Goal: Transaction & Acquisition: Purchase product/service

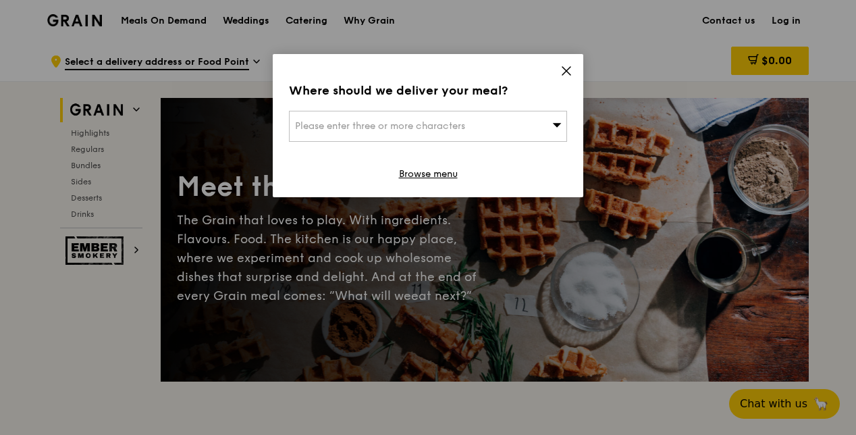
click at [571, 70] on icon at bounding box center [566, 71] width 12 height 12
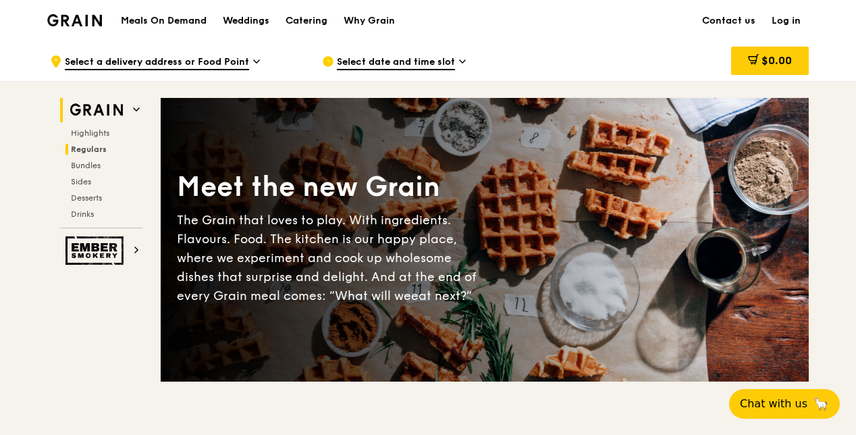
click at [90, 147] on span "Regulars" at bounding box center [89, 148] width 36 height 9
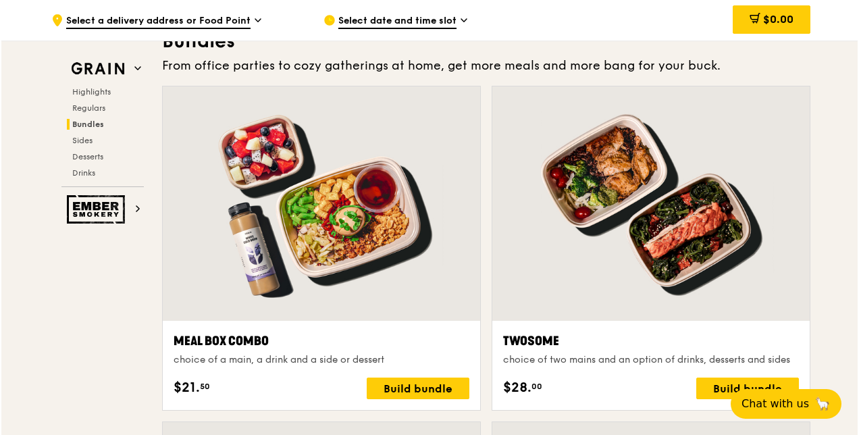
scroll to position [2035, 0]
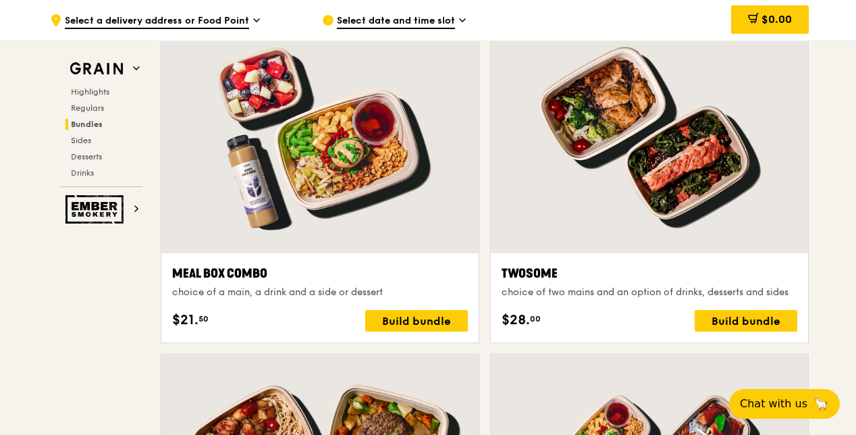
click at [356, 174] on div at bounding box center [319, 136] width 317 height 234
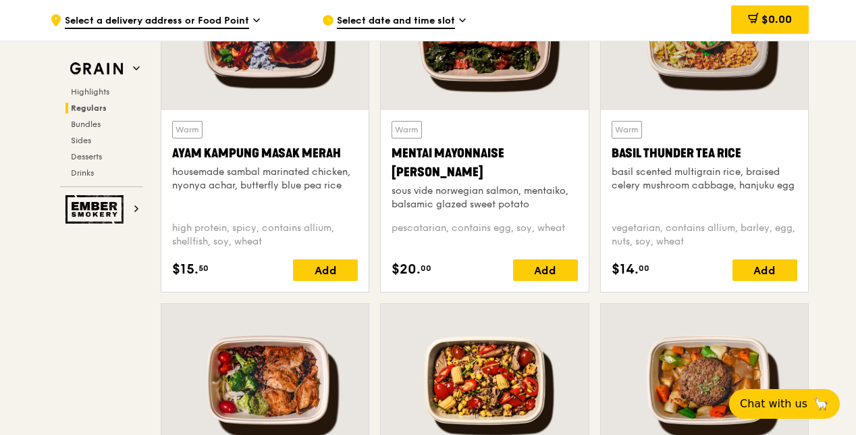
scroll to position [1360, 0]
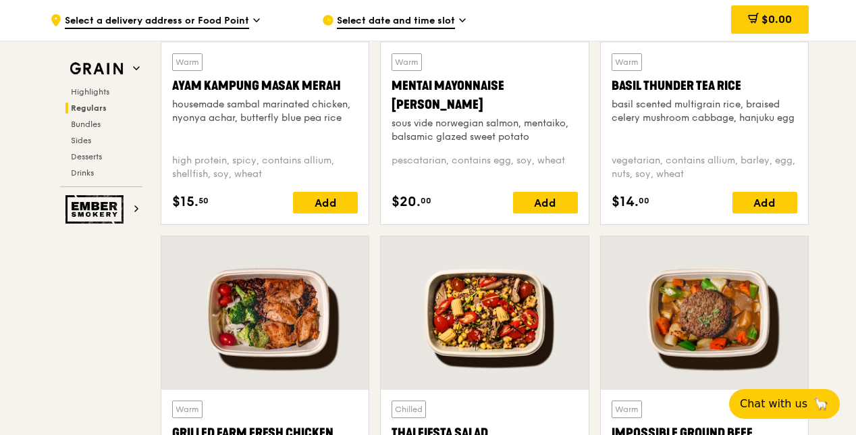
click at [298, 316] on div at bounding box center [264, 312] width 207 height 153
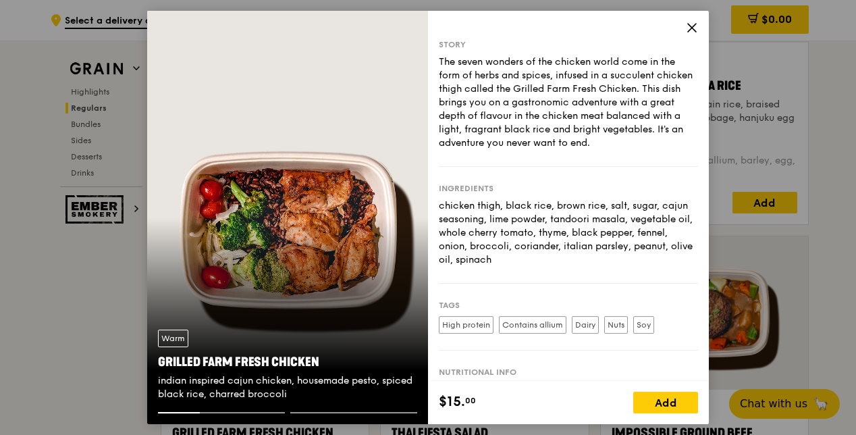
click at [695, 25] on icon at bounding box center [692, 28] width 12 height 12
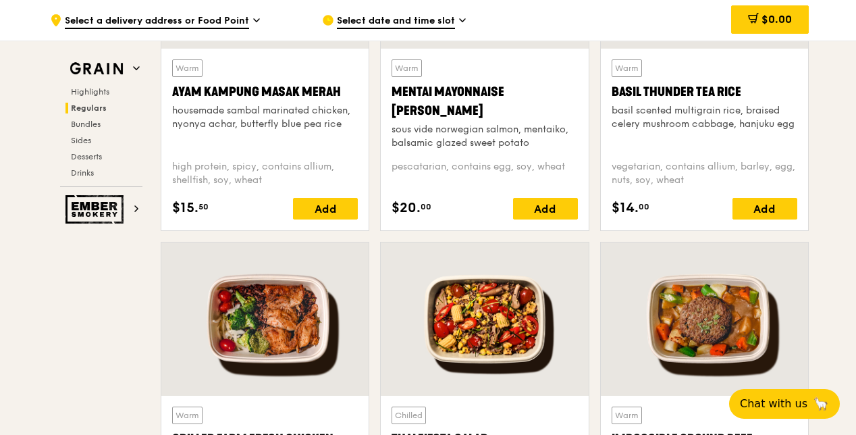
scroll to position [1292, 0]
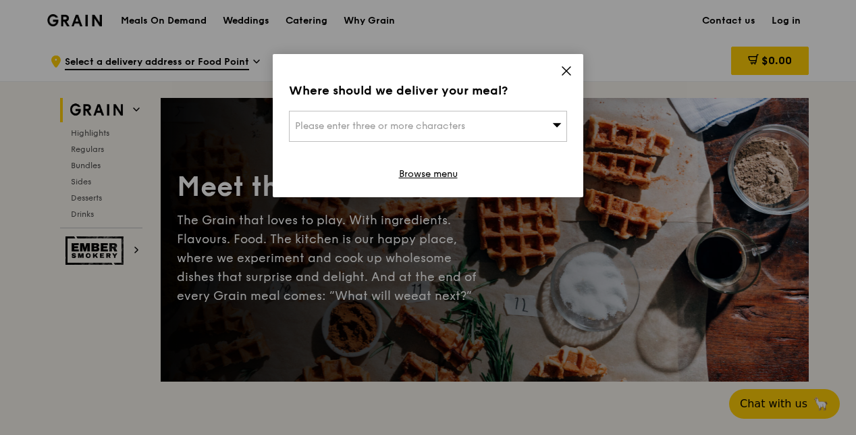
click at [566, 73] on icon at bounding box center [566, 71] width 12 height 12
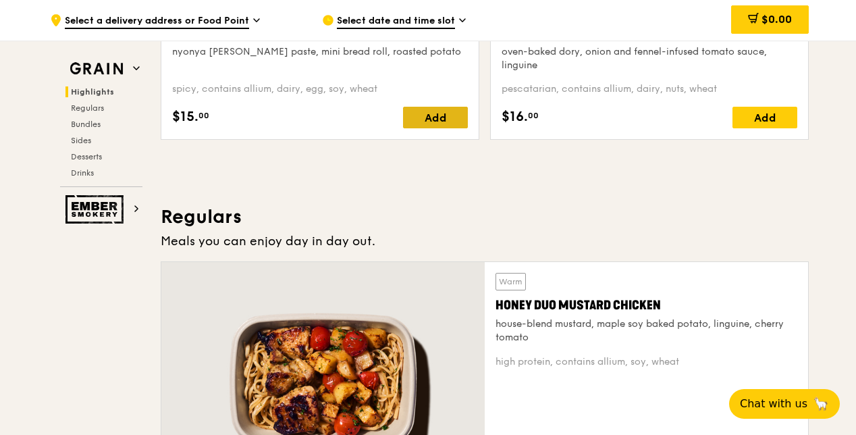
scroll to position [810, 0]
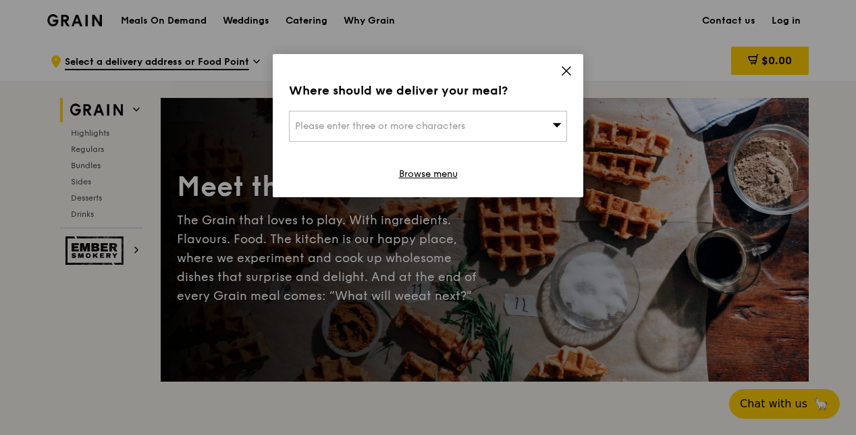
click at [569, 69] on icon at bounding box center [566, 71] width 12 height 12
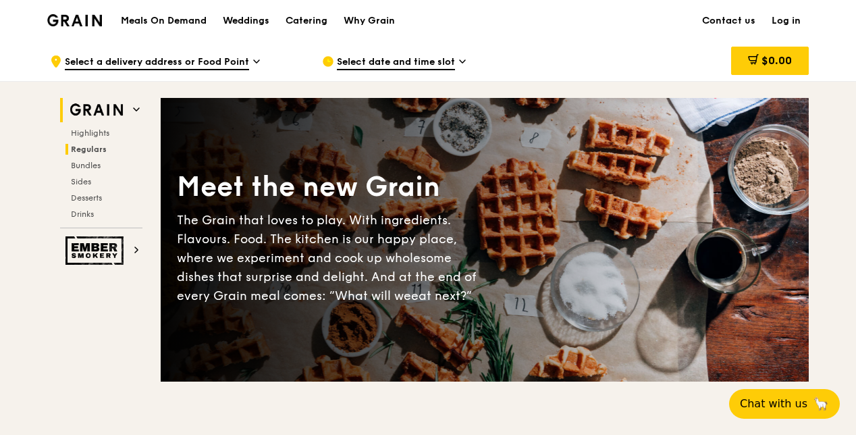
click at [88, 144] on span "Regulars" at bounding box center [89, 148] width 36 height 9
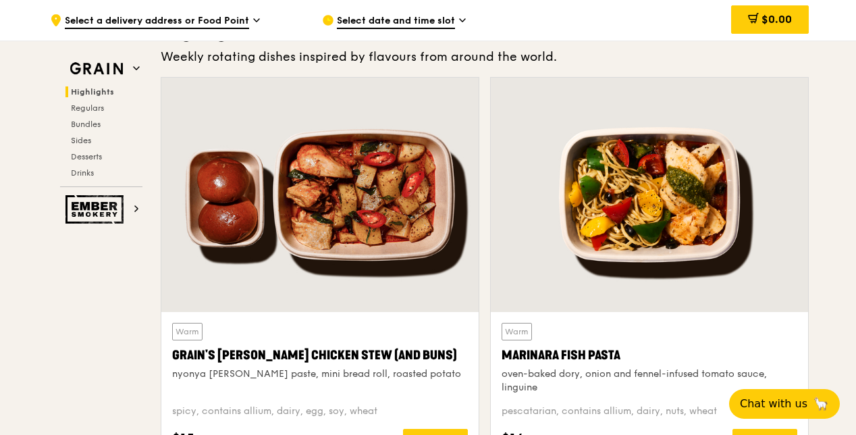
scroll to position [550, 0]
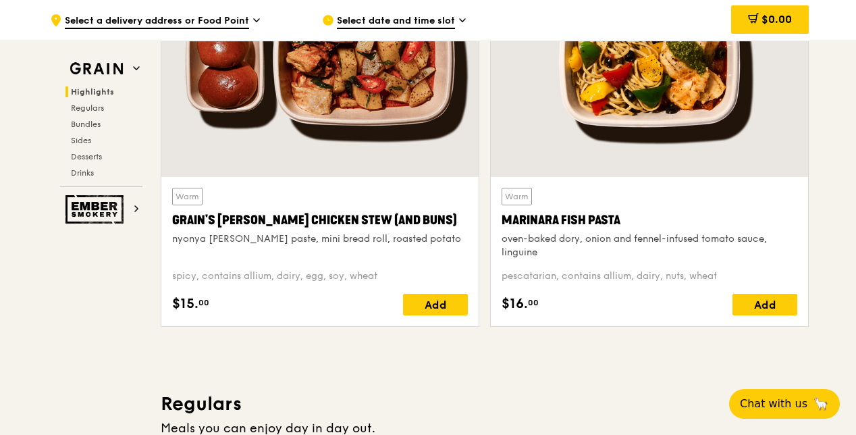
click at [378, 17] on span "Select date and time slot" at bounding box center [396, 21] width 118 height 15
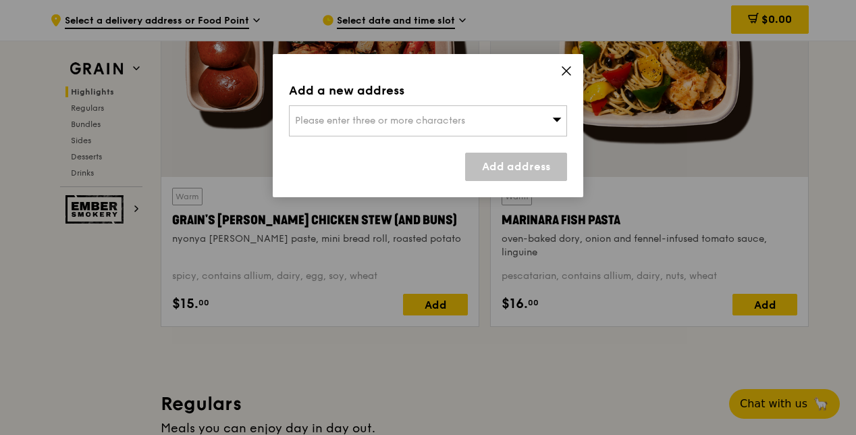
click at [446, 116] on span "Please enter three or more characters" at bounding box center [380, 120] width 170 height 11
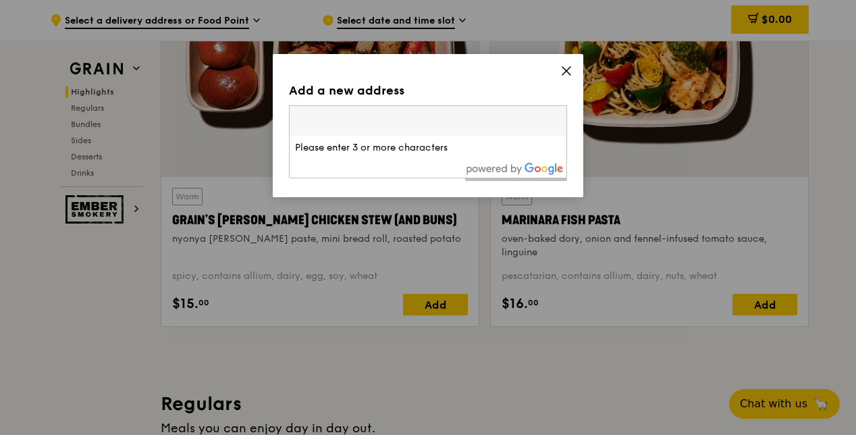
click at [420, 120] on input "search" at bounding box center [428, 121] width 277 height 30
click at [571, 72] on icon at bounding box center [566, 71] width 12 height 12
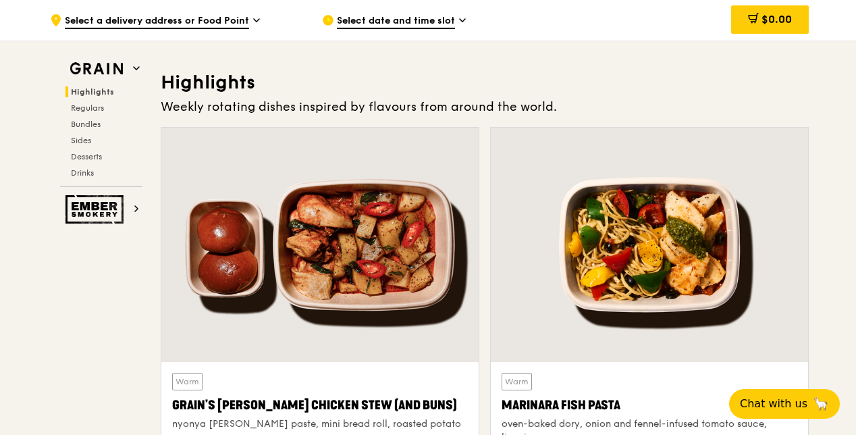
scroll to position [347, 0]
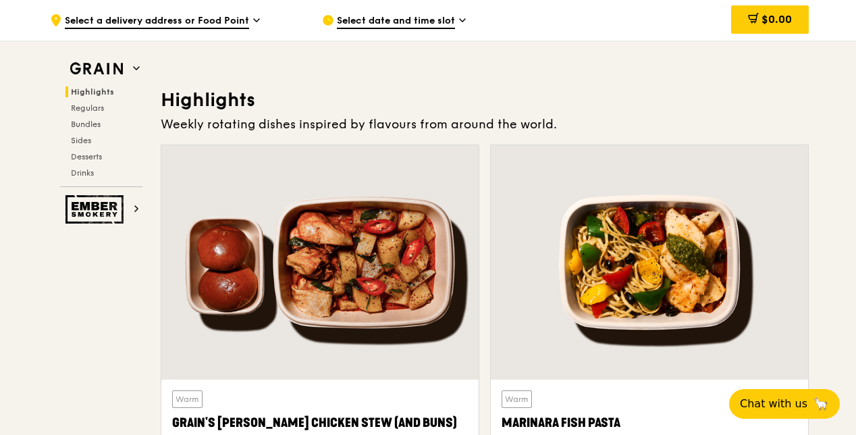
click at [450, 19] on span "Select date and time slot" at bounding box center [396, 21] width 118 height 15
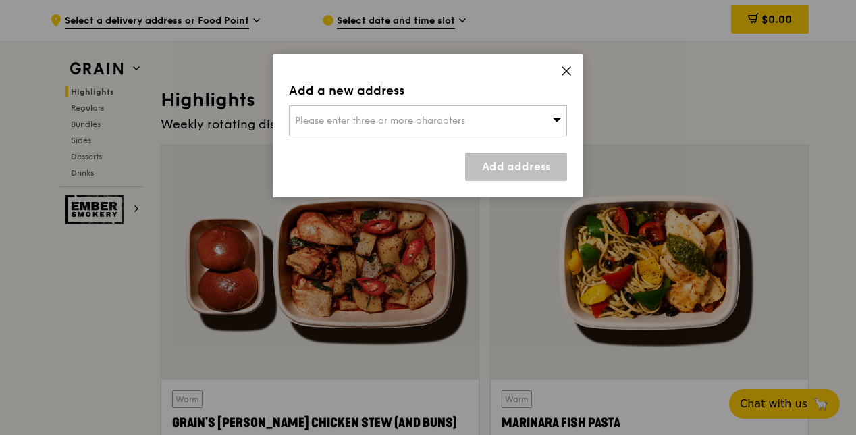
click at [388, 116] on span "Please enter three or more characters" at bounding box center [380, 120] width 170 height 11
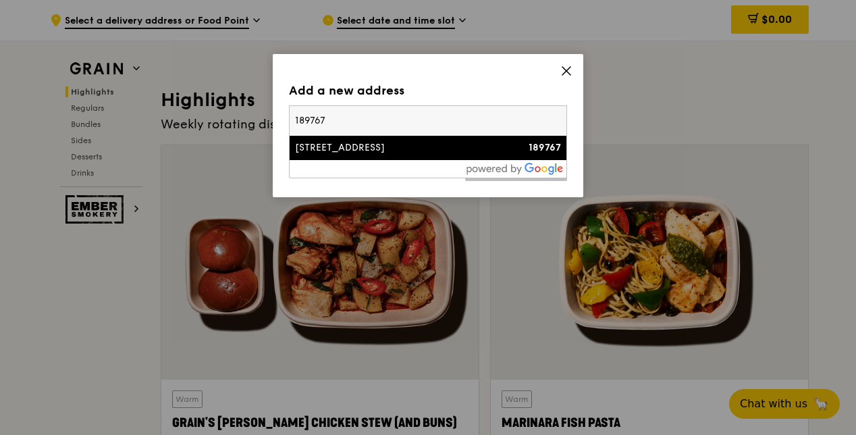
type input "189767"
click at [355, 147] on div "38 Beach Road" at bounding box center [395, 148] width 200 height 14
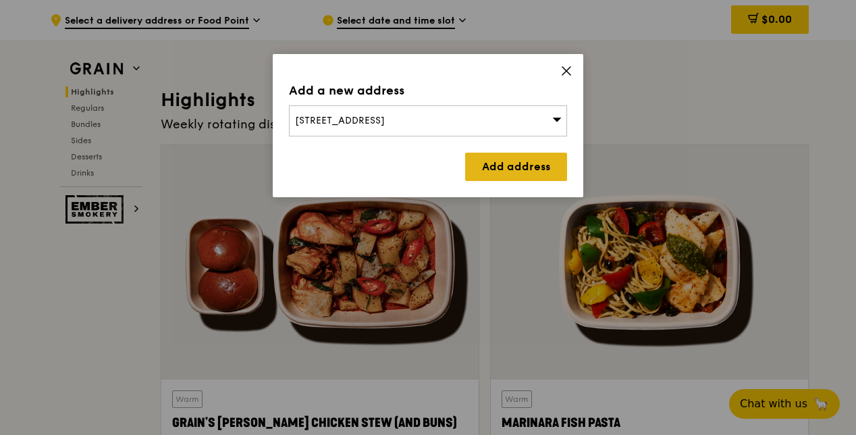
click at [531, 162] on link "Add address" at bounding box center [516, 167] width 102 height 28
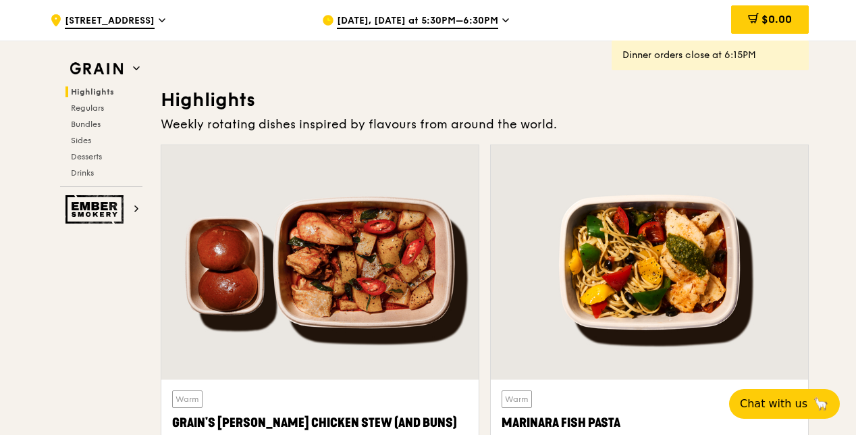
click at [502, 18] on icon at bounding box center [505, 20] width 7 height 12
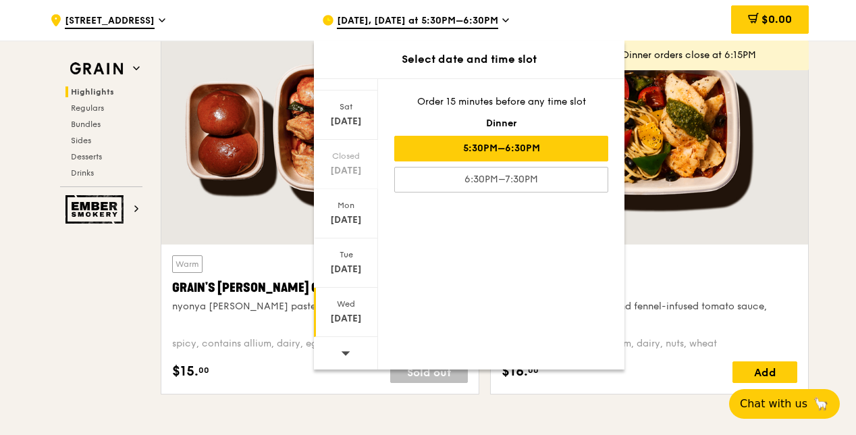
scroll to position [550, 0]
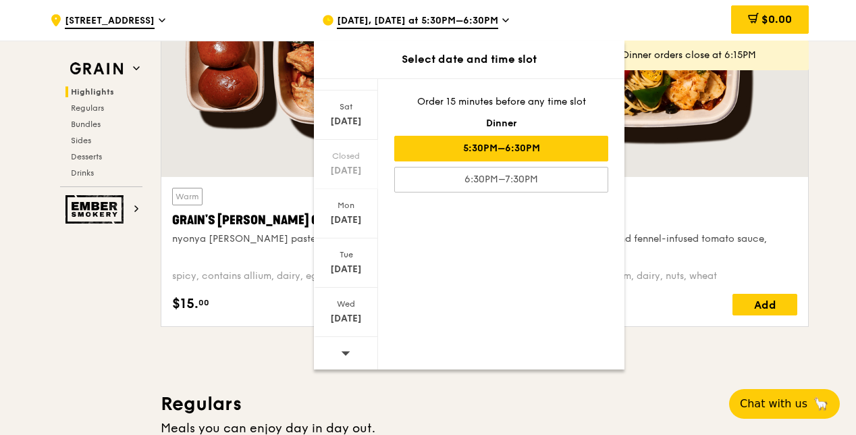
click at [343, 351] on icon at bounding box center [346, 353] width 9 height 4
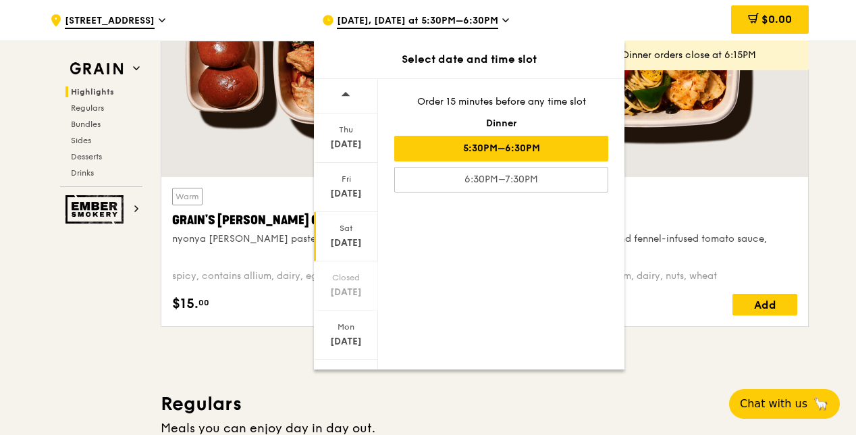
scroll to position [0, 0]
click at [346, 140] on div "Sep 18" at bounding box center [346, 145] width 60 height 14
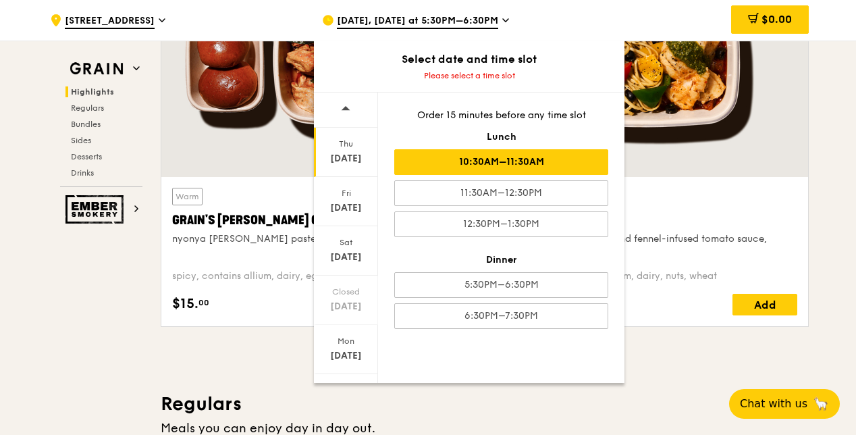
click at [500, 164] on div "10:30AM–11:30AM" at bounding box center [501, 162] width 214 height 26
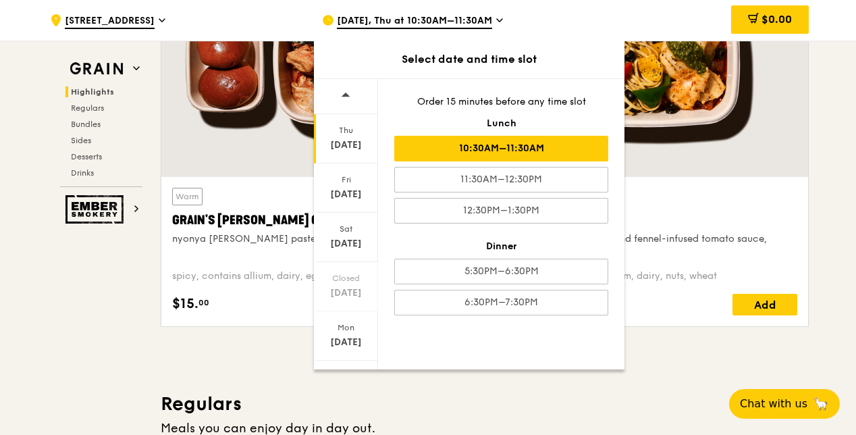
click at [670, 172] on div at bounding box center [649, 60] width 317 height 234
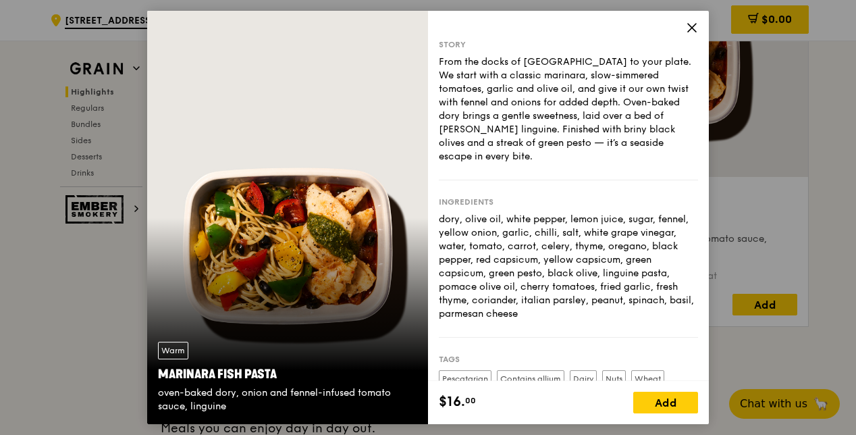
click at [690, 27] on icon at bounding box center [692, 28] width 12 height 12
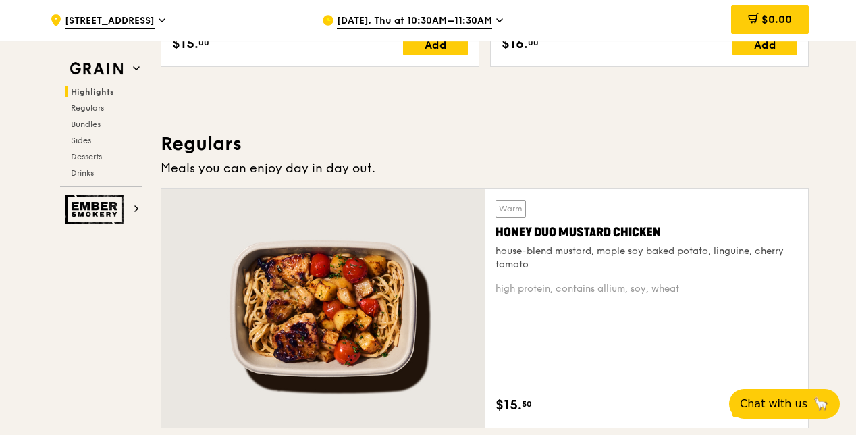
scroll to position [887, 0]
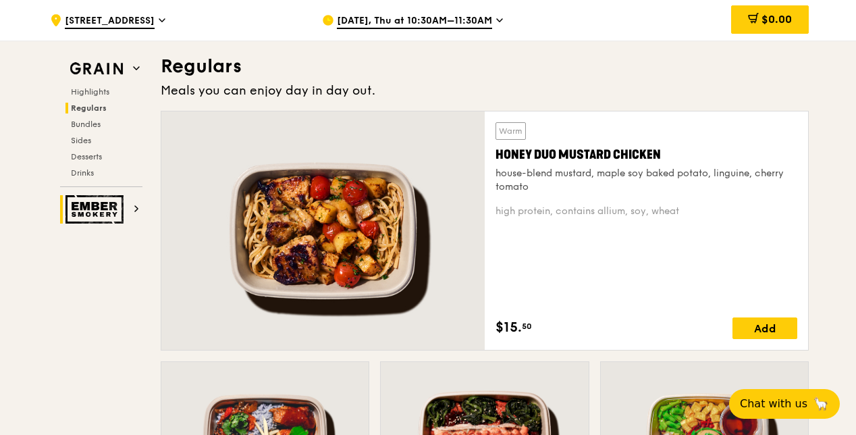
click at [97, 208] on img at bounding box center [96, 209] width 62 height 28
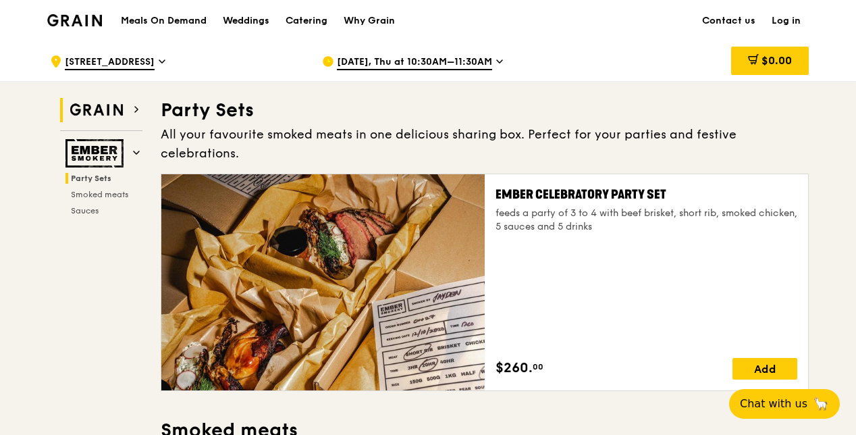
click at [135, 106] on icon at bounding box center [136, 109] width 7 height 7
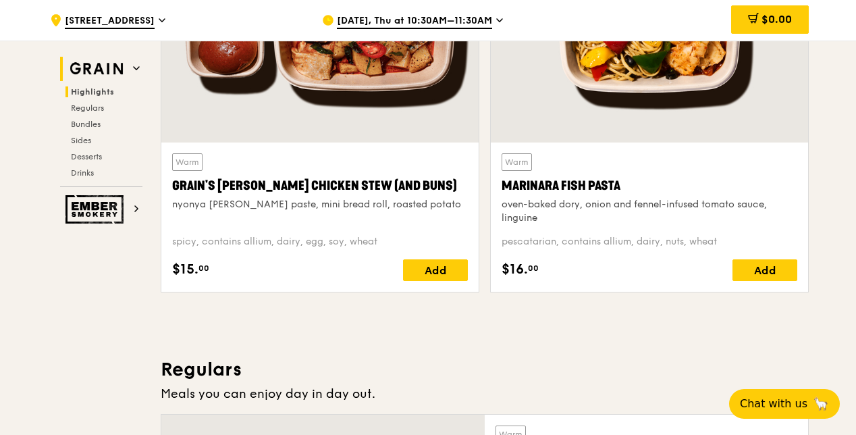
scroll to position [787, 0]
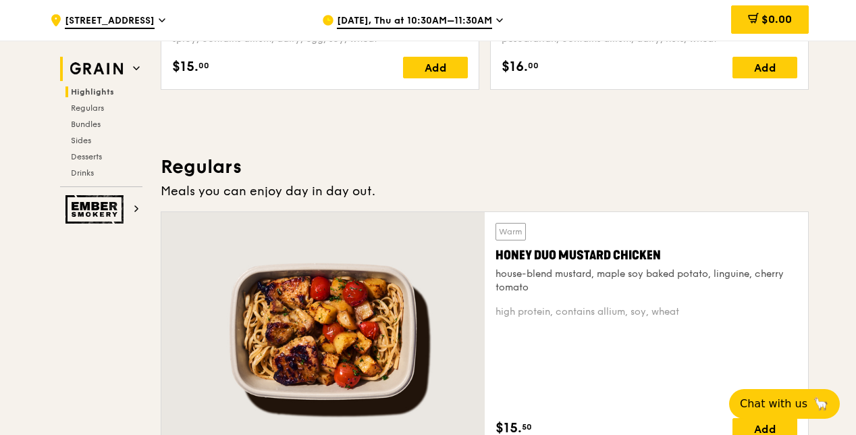
click at [497, 18] on icon at bounding box center [499, 20] width 7 height 12
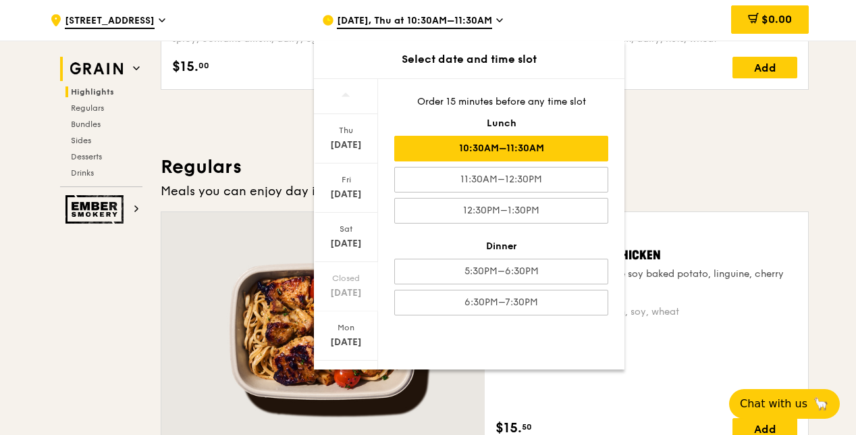
click at [236, 240] on div at bounding box center [322, 331] width 323 height 238
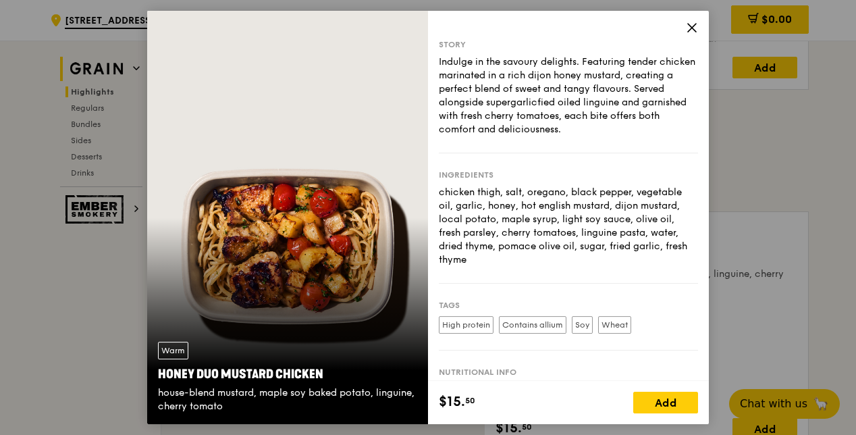
click at [689, 24] on icon at bounding box center [692, 28] width 12 height 12
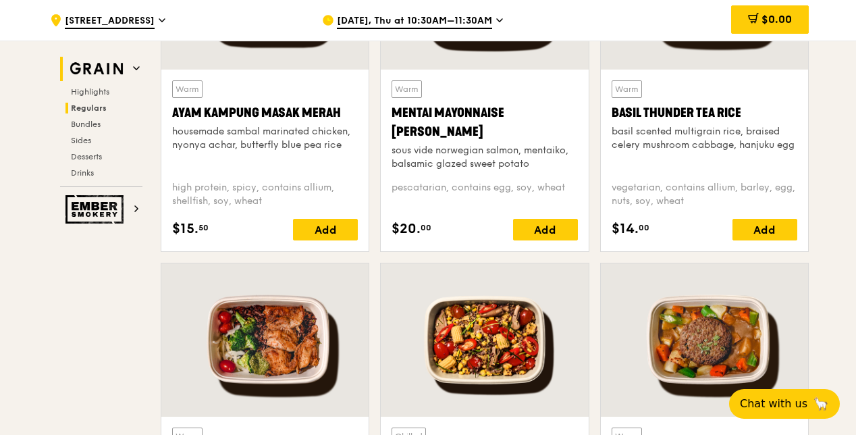
scroll to position [1327, 0]
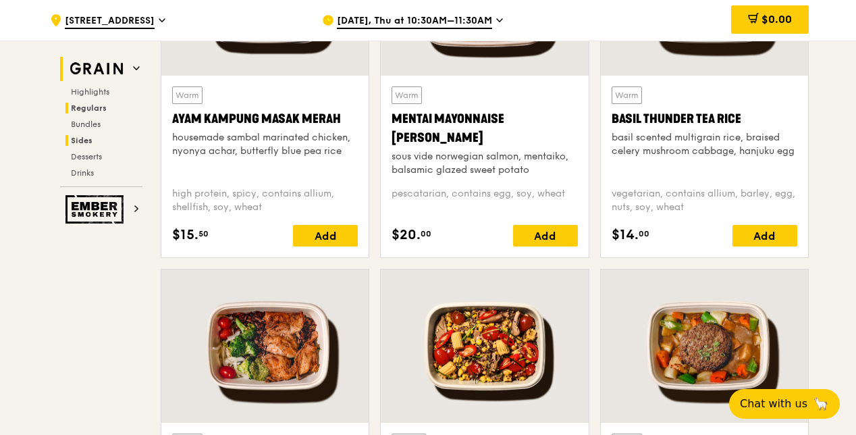
click at [81, 138] on span "Sides" at bounding box center [82, 140] width 22 height 9
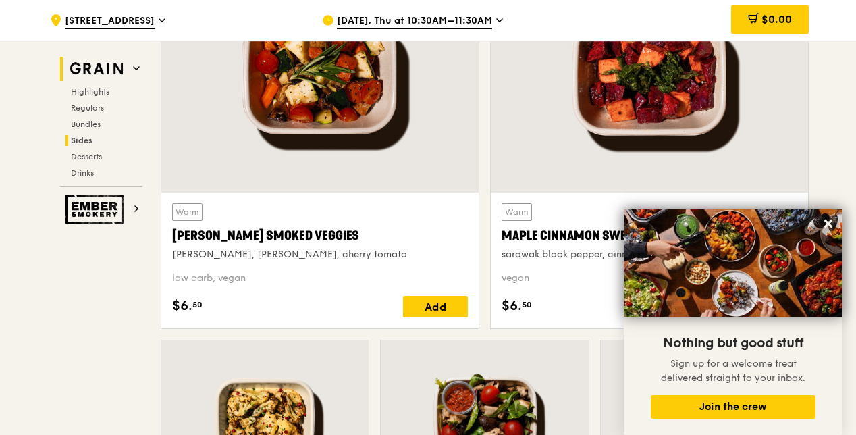
scroll to position [3138, 0]
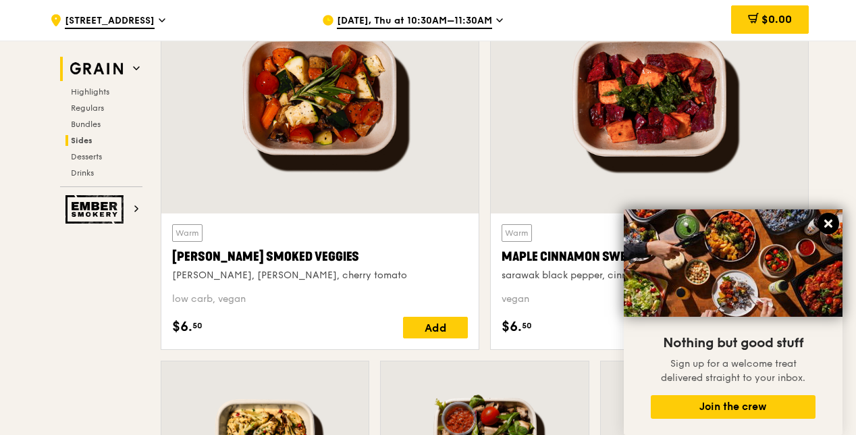
click at [833, 221] on icon at bounding box center [828, 223] width 12 height 12
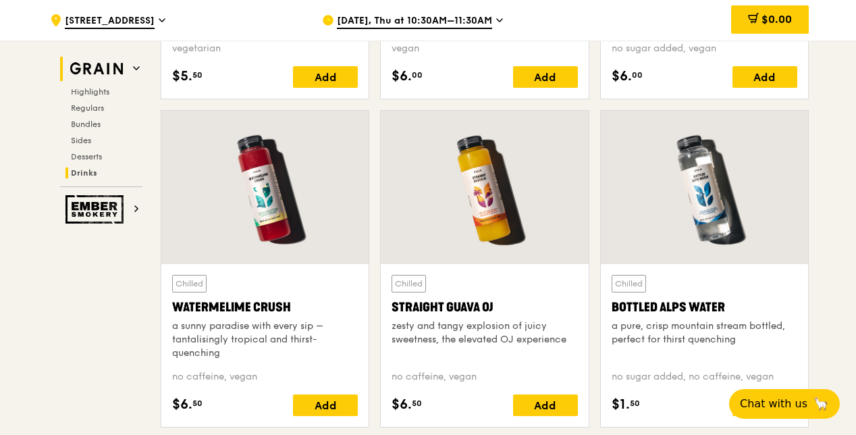
scroll to position [5299, 0]
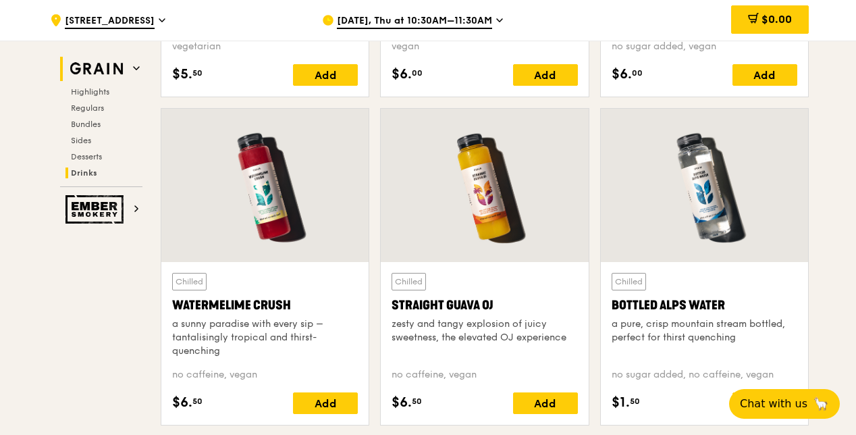
drag, startPoint x: 227, startPoint y: 296, endPoint x: 177, endPoint y: 295, distance: 50.0
click at [177, 296] on div "Watermelime Crush" at bounding box center [265, 305] width 186 height 19
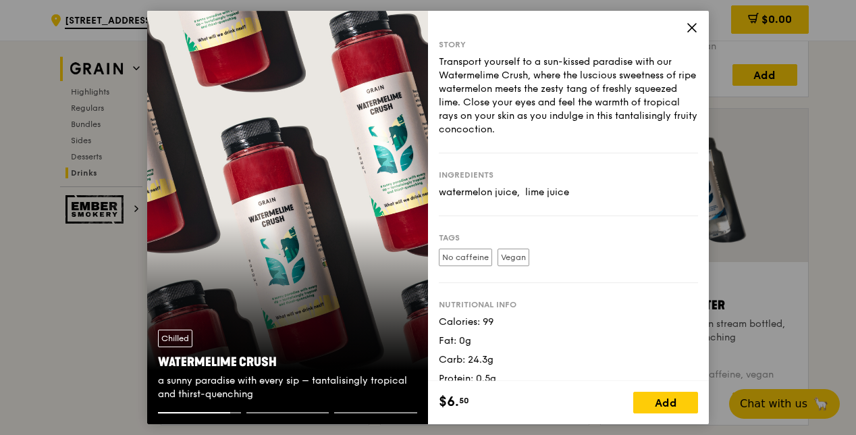
click at [452, 72] on div "Transport yourself to a sun-kissed paradise with our Watermelime Crush, where t…" at bounding box center [568, 95] width 259 height 81
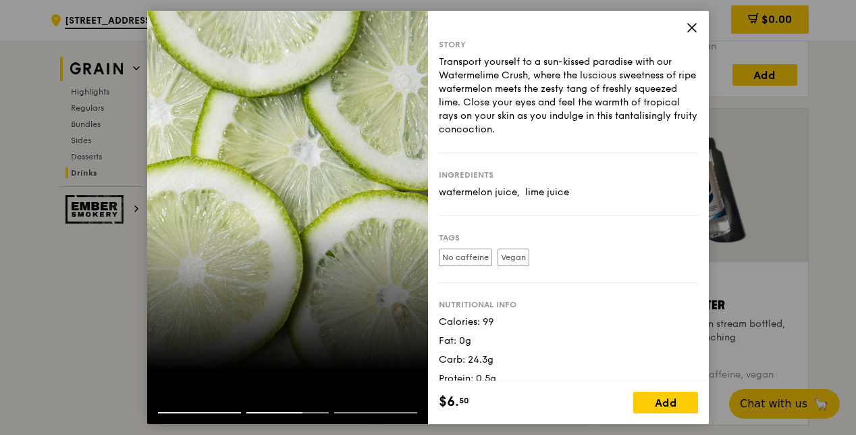
drag, startPoint x: 452, startPoint y: 72, endPoint x: 698, endPoint y: 26, distance: 250.6
click at [698, 26] on div "Story Transport yourself to a sun-kissed paradise with our Watermelime Crush, w…" at bounding box center [568, 217] width 281 height 413
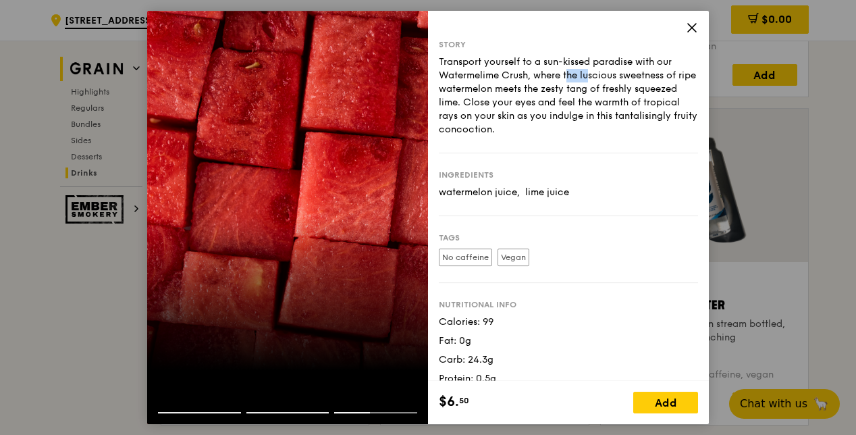
drag, startPoint x: 527, startPoint y: 74, endPoint x: 500, endPoint y: 76, distance: 27.0
click at [500, 76] on div "Transport yourself to a sun-kissed paradise with our Watermelime Crush, where t…" at bounding box center [568, 95] width 259 height 81
drag, startPoint x: 500, startPoint y: 76, endPoint x: 489, endPoint y: 78, distance: 11.1
click at [489, 78] on div "Transport yourself to a sun-kissed paradise with our Watermelime Crush, where t…" at bounding box center [568, 95] width 259 height 81
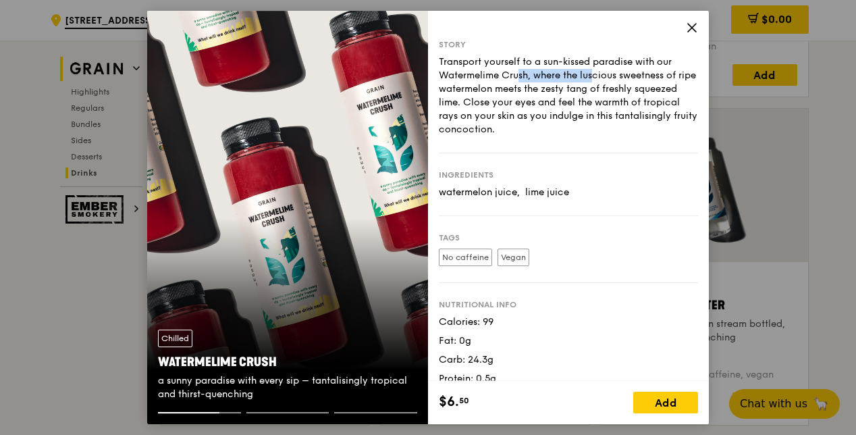
drag, startPoint x: 528, startPoint y: 70, endPoint x: 441, endPoint y: 76, distance: 87.3
click at [441, 76] on div "Transport yourself to a sun-kissed paradise with our Watermelime Crush, where t…" at bounding box center [568, 95] width 259 height 81
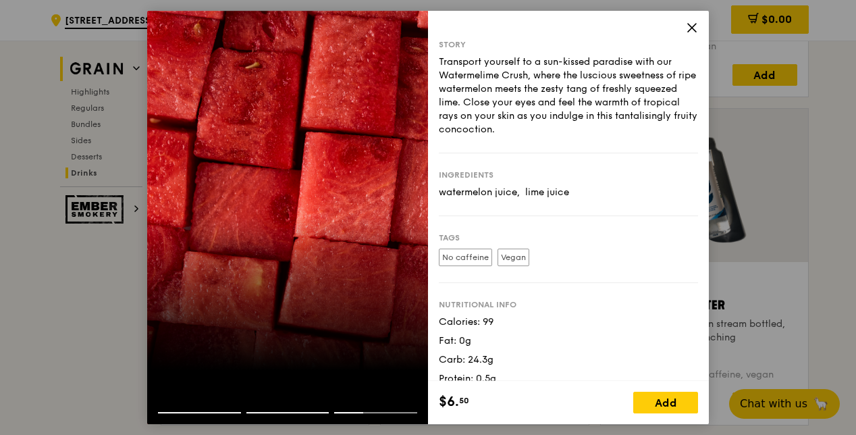
drag, startPoint x: 694, startPoint y: 26, endPoint x: 668, endPoint y: 15, distance: 27.8
click at [693, 26] on icon at bounding box center [692, 28] width 12 height 12
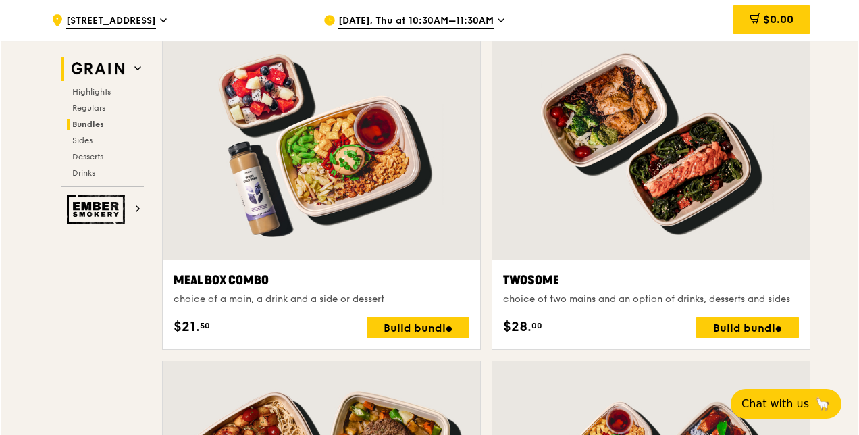
scroll to position [2058, 0]
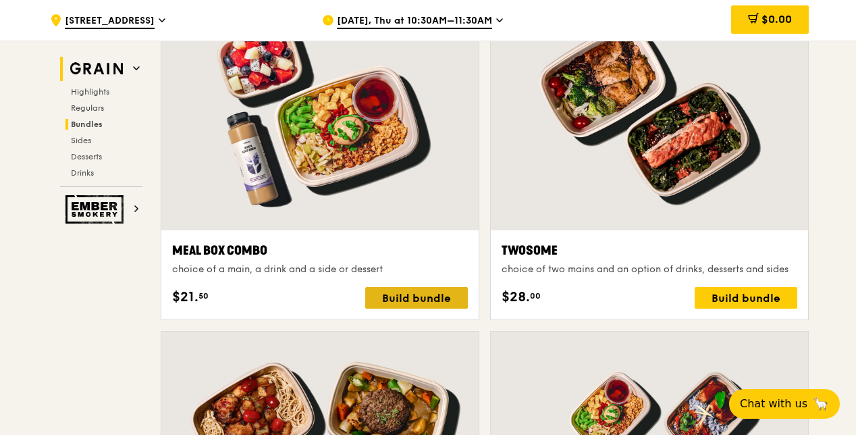
click at [406, 290] on div "Build bundle" at bounding box center [416, 298] width 103 height 22
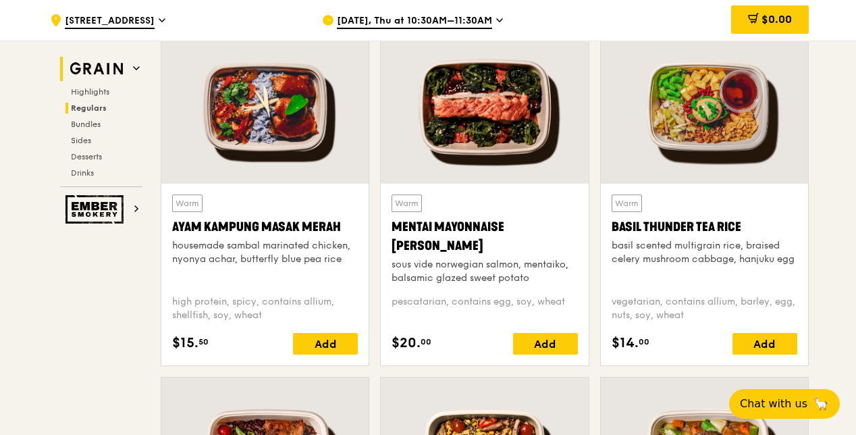
scroll to position [1248, 0]
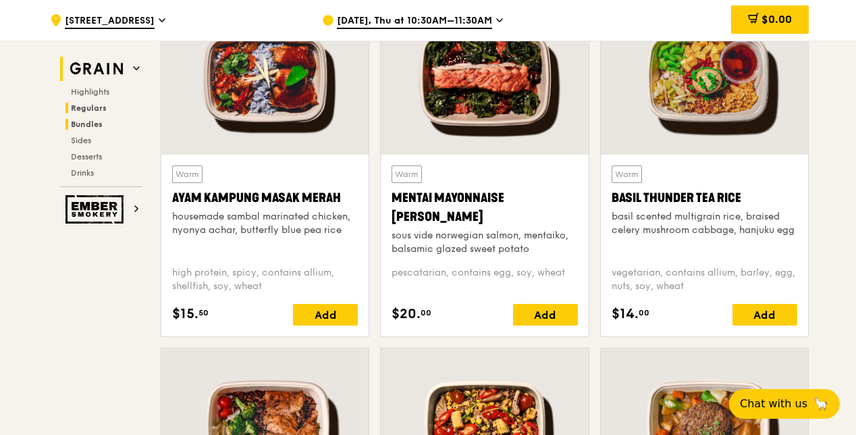
click at [93, 124] on span "Bundles" at bounding box center [87, 124] width 32 height 9
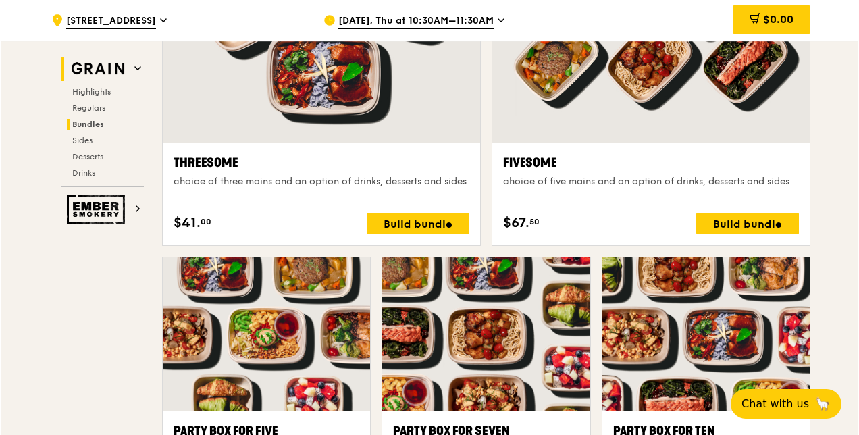
scroll to position [2076, 0]
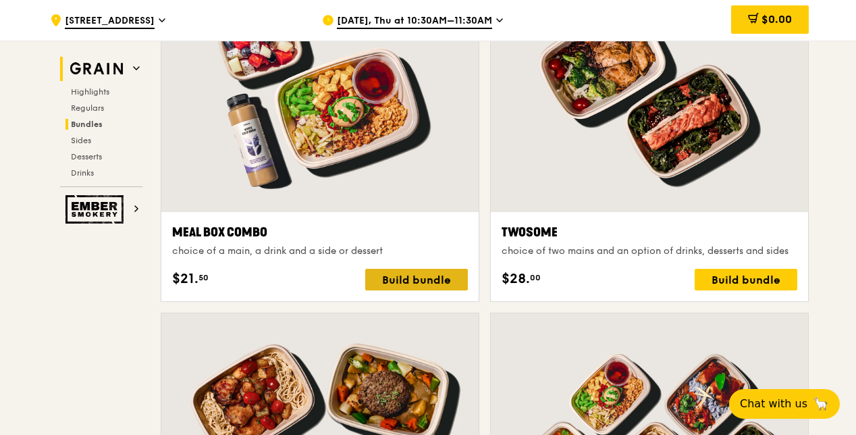
click at [404, 276] on div "Build bundle" at bounding box center [416, 280] width 103 height 22
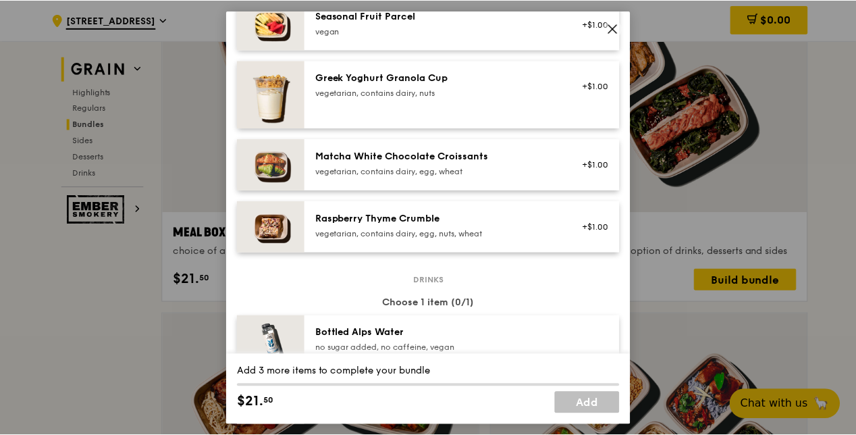
scroll to position [1121, 0]
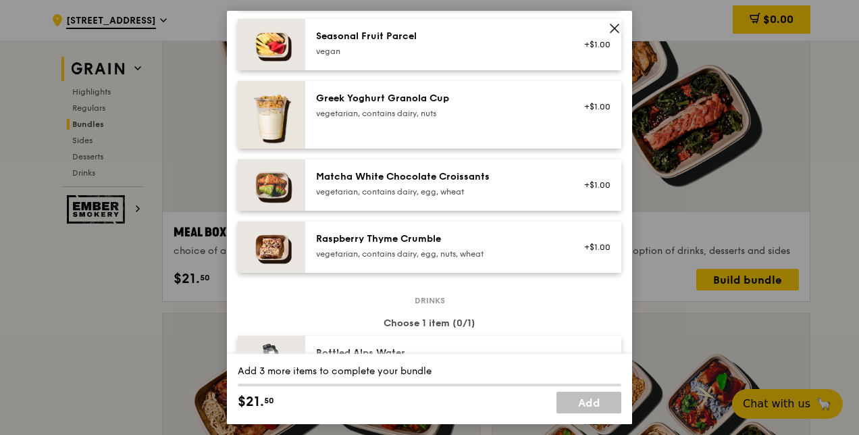
click at [614, 27] on icon at bounding box center [614, 28] width 12 height 12
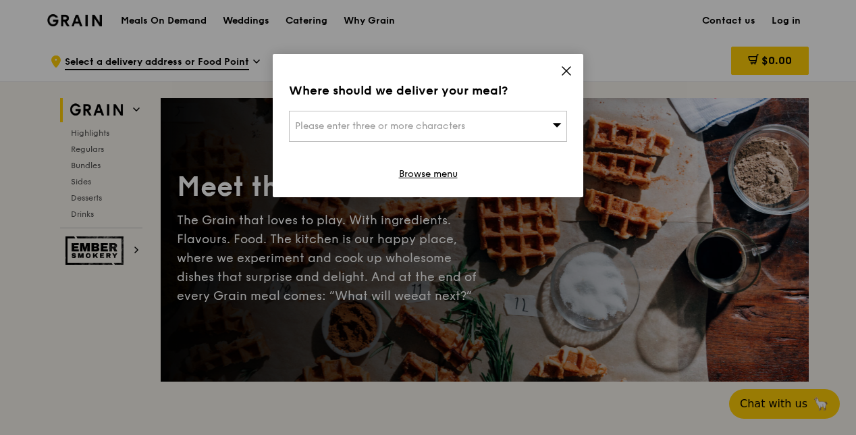
drag, startPoint x: 567, startPoint y: 67, endPoint x: 560, endPoint y: 76, distance: 11.5
click at [567, 67] on icon at bounding box center [566, 71] width 12 height 12
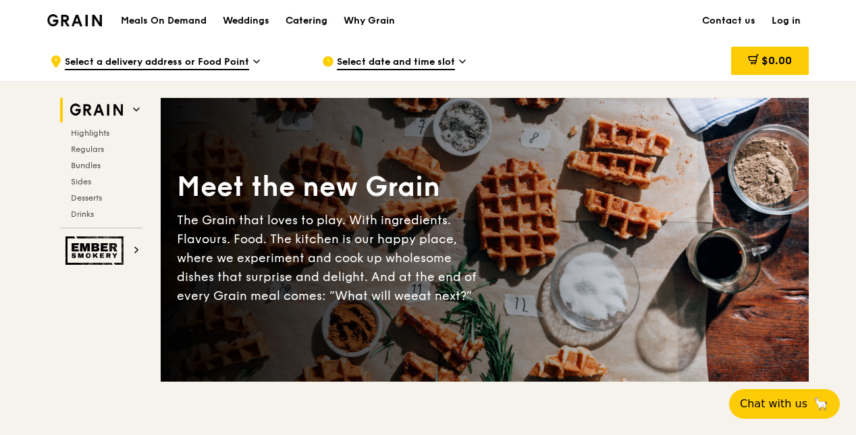
click at [292, 18] on div "Catering" at bounding box center [307, 21] width 42 height 41
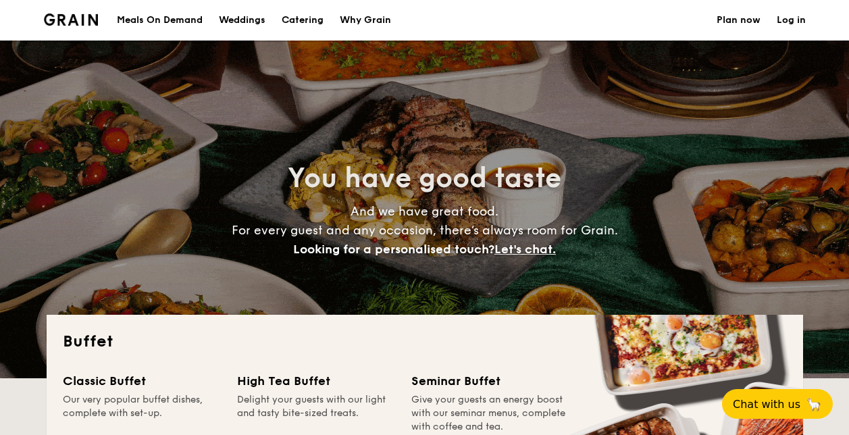
select select
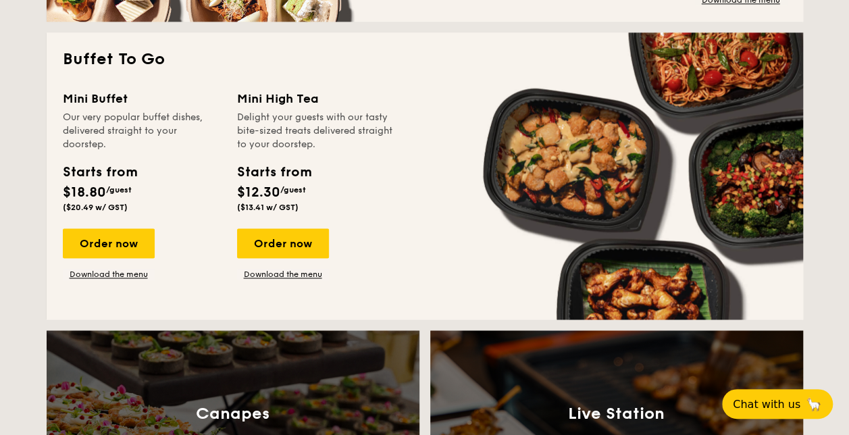
scroll to position [540, 0]
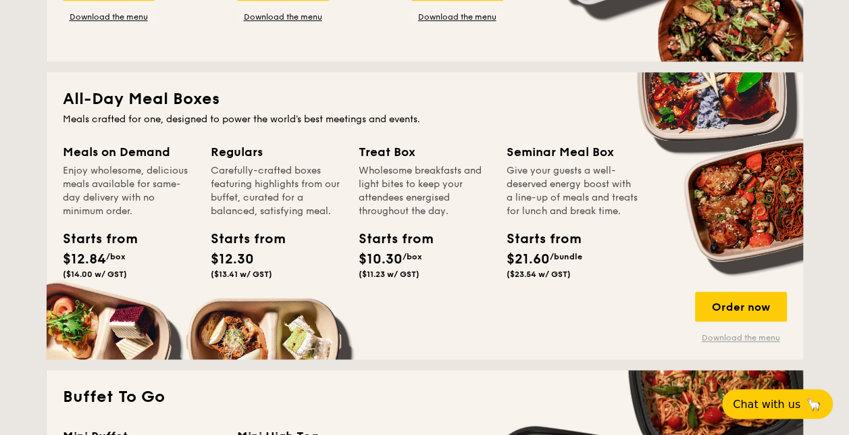
click at [737, 334] on link "Download the menu" at bounding box center [741, 337] width 92 height 11
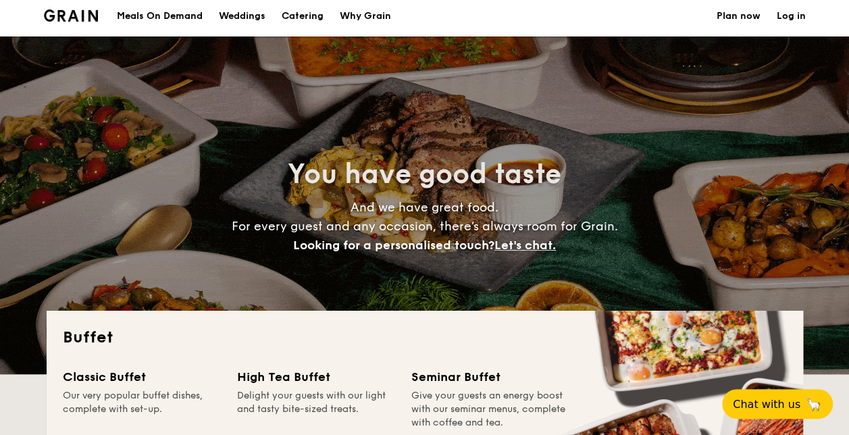
scroll to position [0, 0]
